Goal: Transaction & Acquisition: Purchase product/service

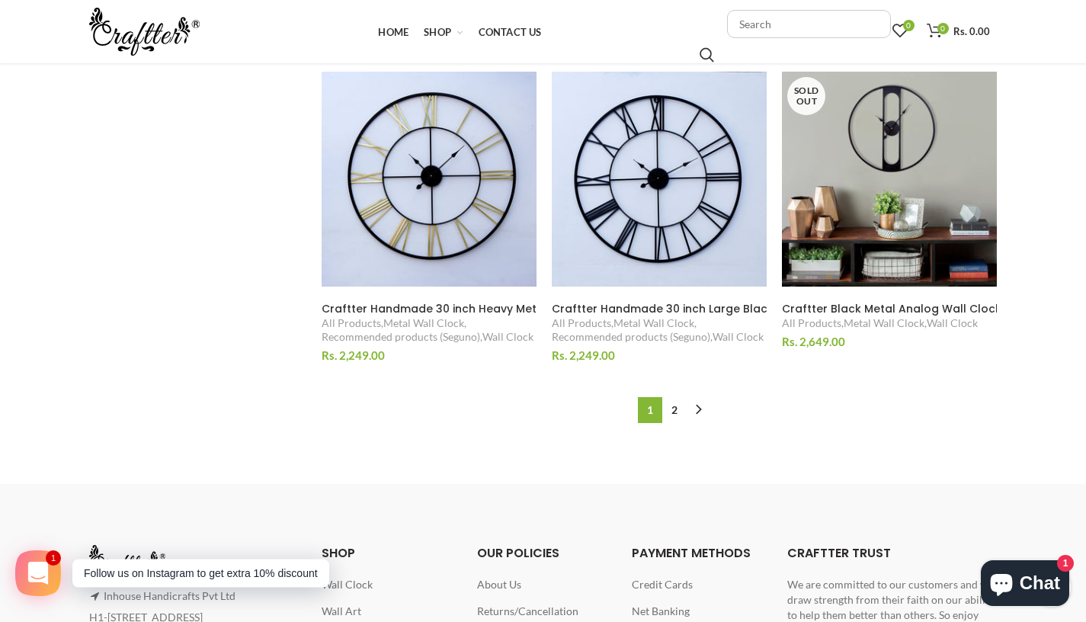
scroll to position [1602, 0]
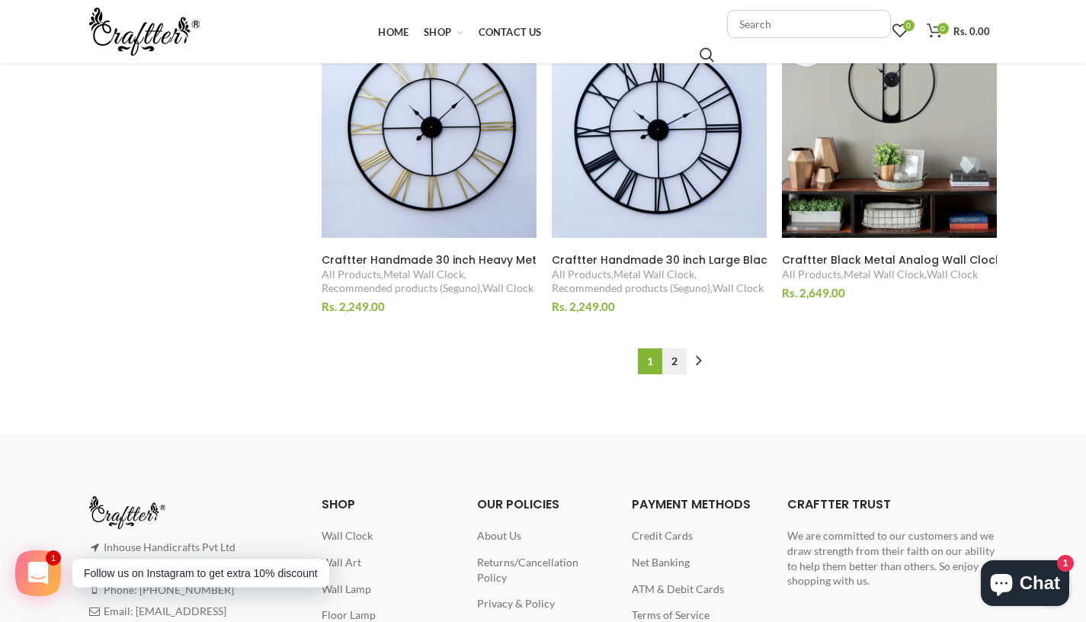
click at [677, 357] on link "2" at bounding box center [674, 361] width 24 height 26
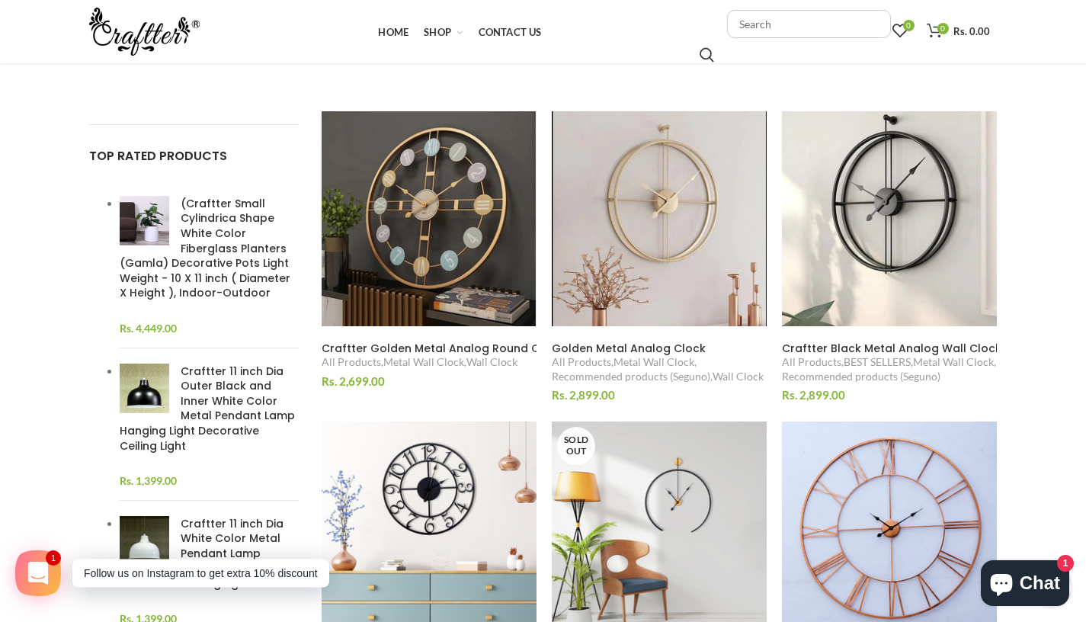
scroll to position [233, 0]
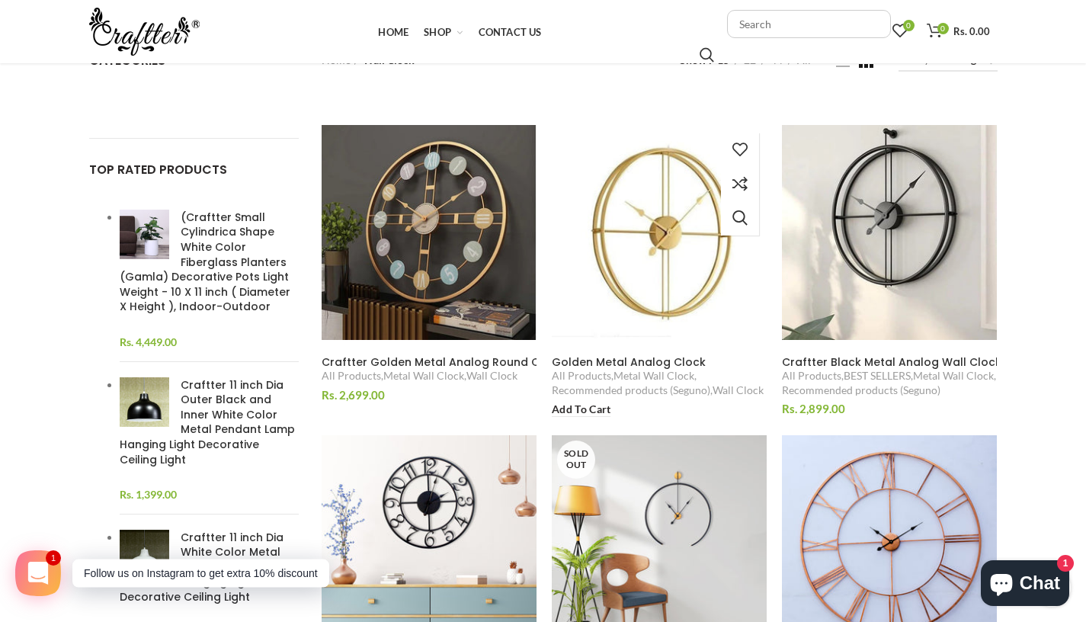
click at [623, 325] on img at bounding box center [659, 232] width 235 height 235
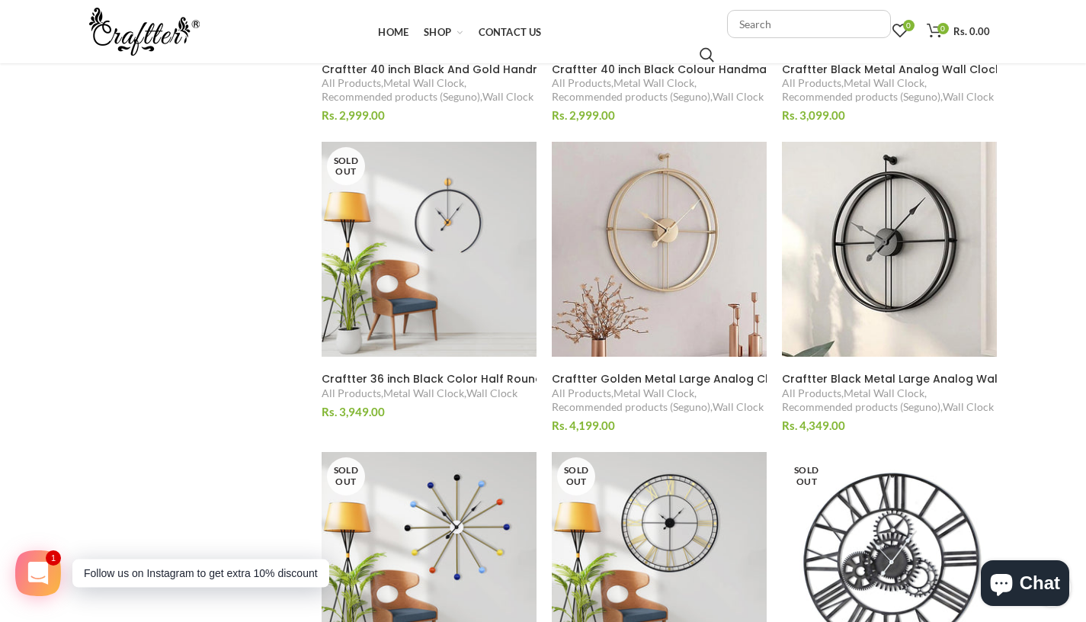
scroll to position [1156, 0]
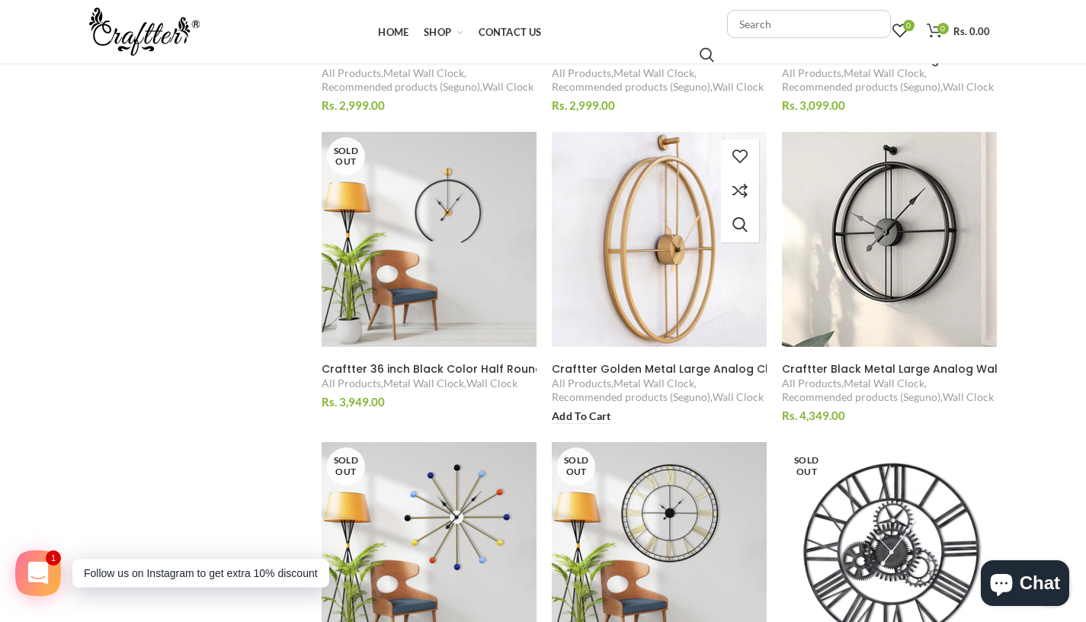
click at [657, 296] on img at bounding box center [659, 239] width 235 height 235
